Goal: Find contact information: Find contact information

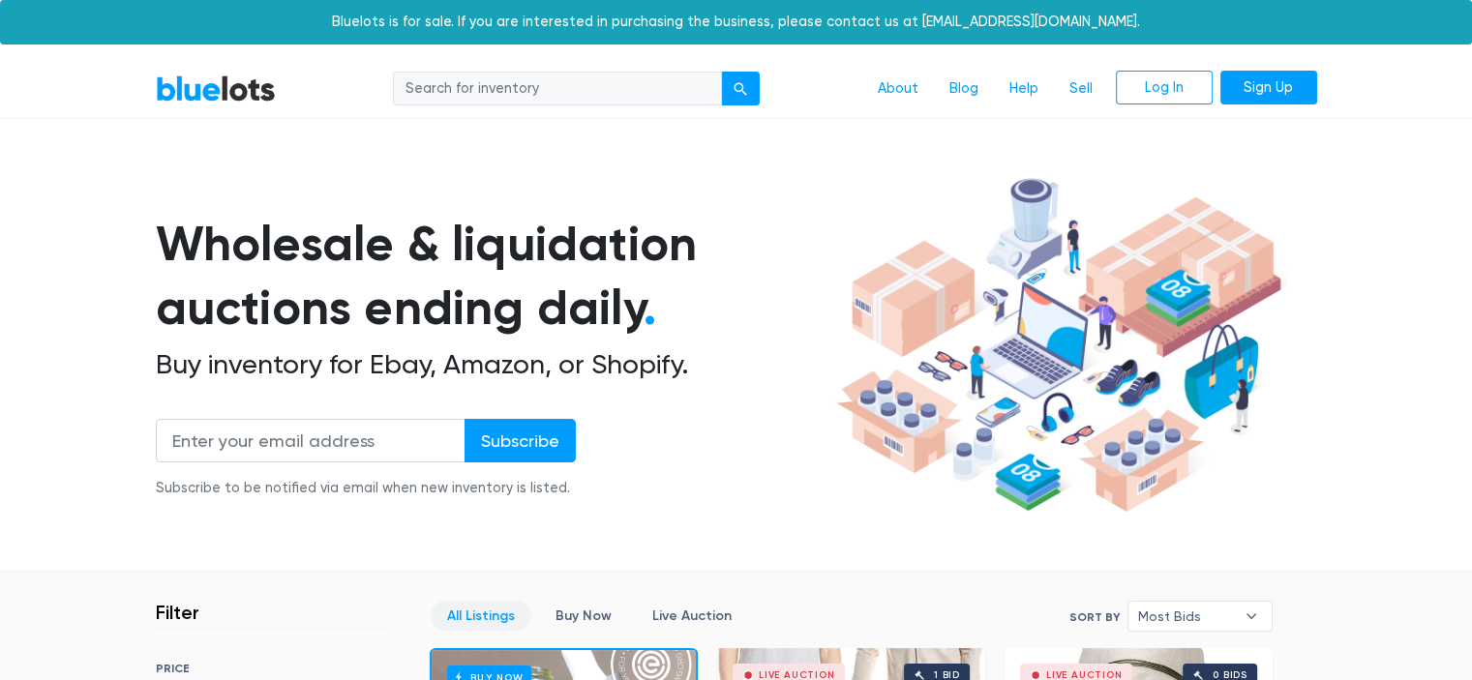
click at [524, 95] on input "search" at bounding box center [557, 89] width 329 height 35
type input "shoes"
click at [721, 72] on button "submit" at bounding box center [740, 89] width 39 height 35
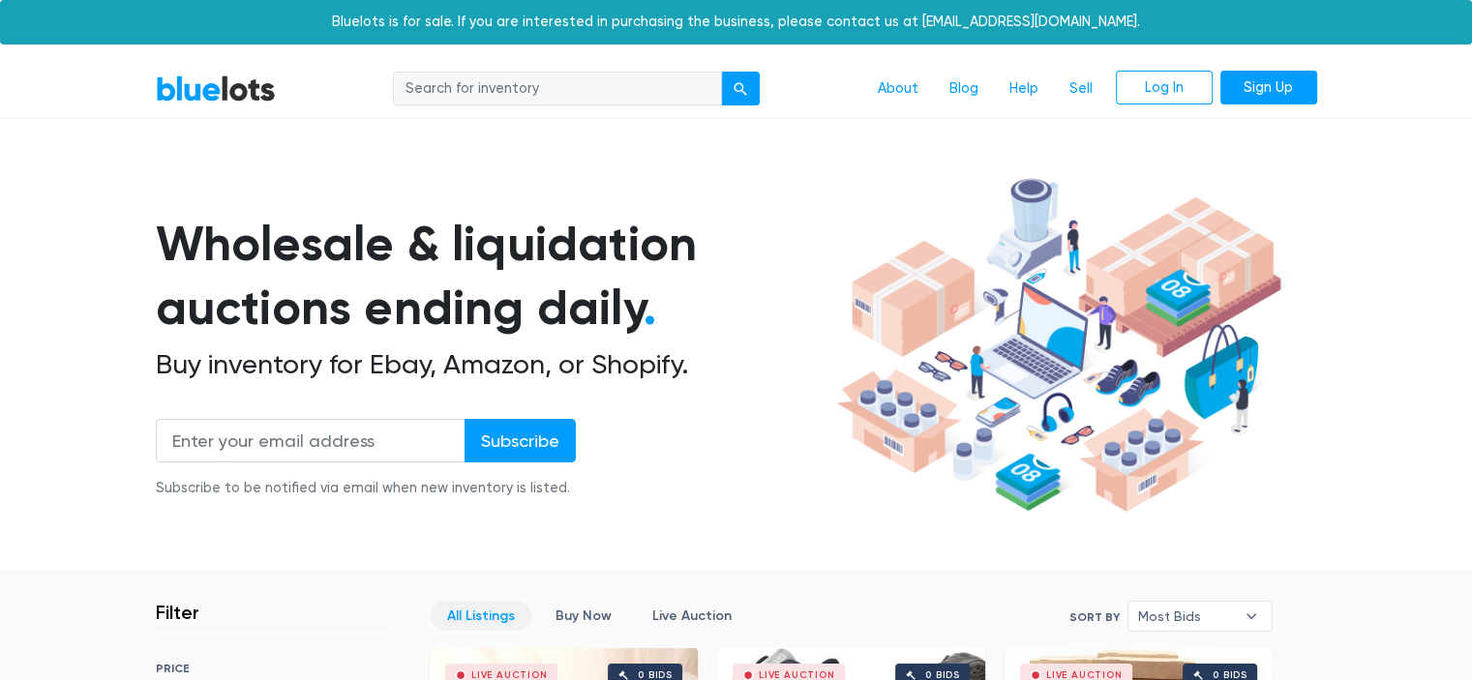
click at [524, 95] on input "search" at bounding box center [557, 89] width 329 height 35
type input "footwear"
click at [721, 72] on button "submit" at bounding box center [740, 89] width 39 height 35
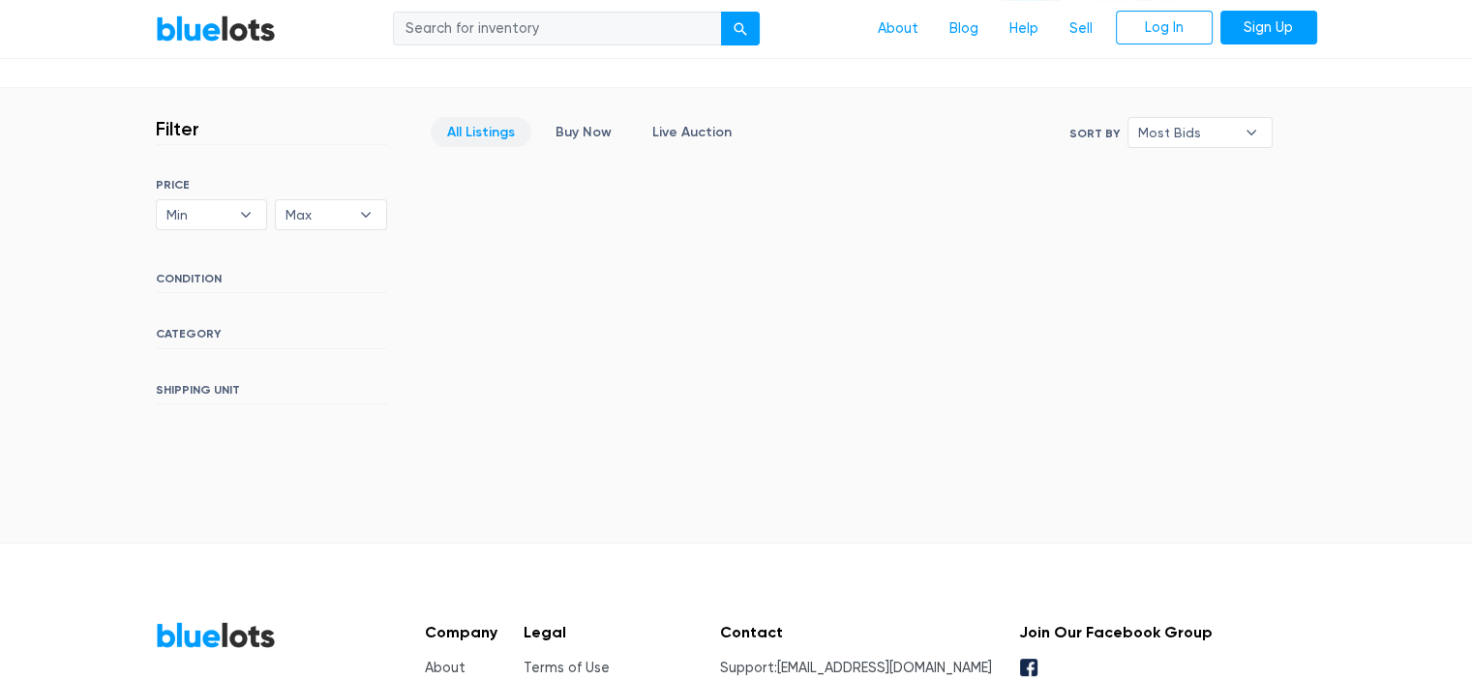
scroll to position [661, 0]
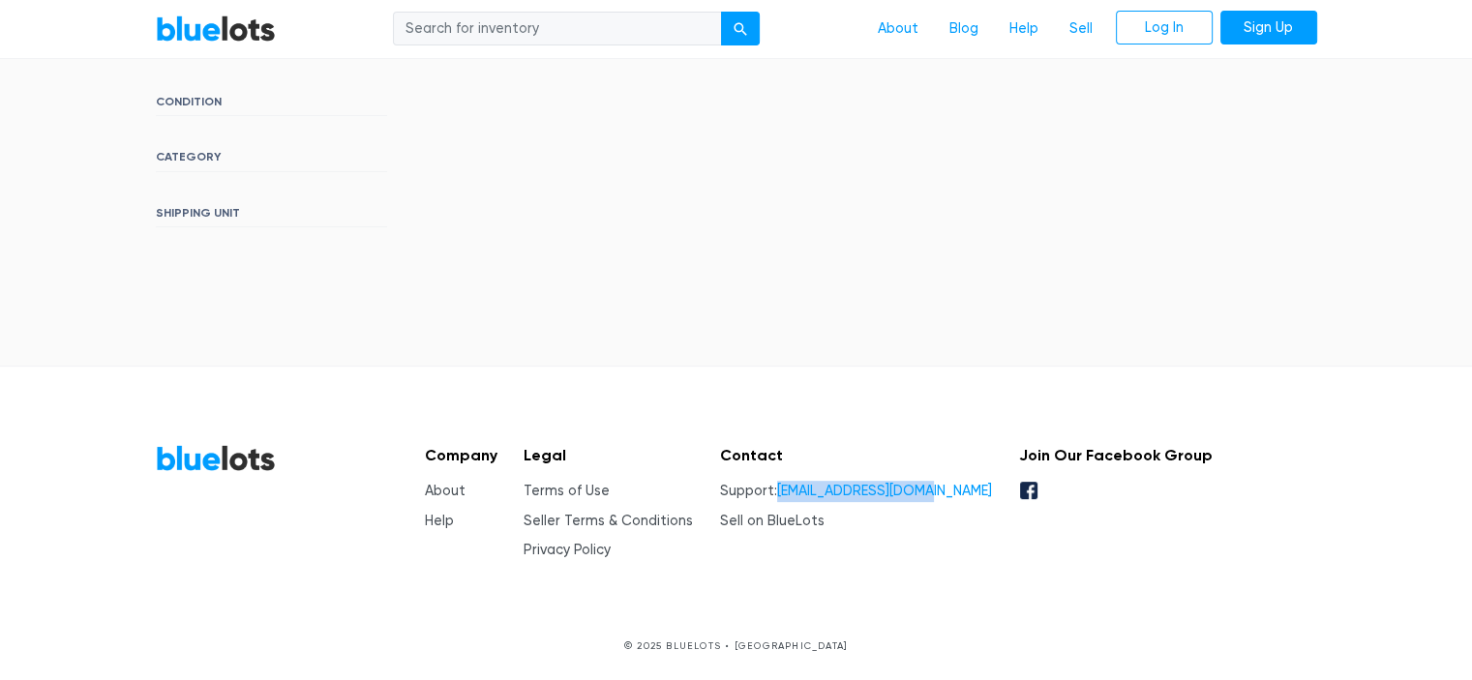
drag, startPoint x: 971, startPoint y: 487, endPoint x: 830, endPoint y: 494, distance: 141.5
click at [830, 494] on div "Company About Help Legal Terms of Use Seller Terms & Conditions Privacy Policy …" at bounding box center [810, 502] width 803 height 117
copy link "[EMAIL_ADDRESS][DOMAIN_NAME]"
